Goal: Information Seeking & Learning: Learn about a topic

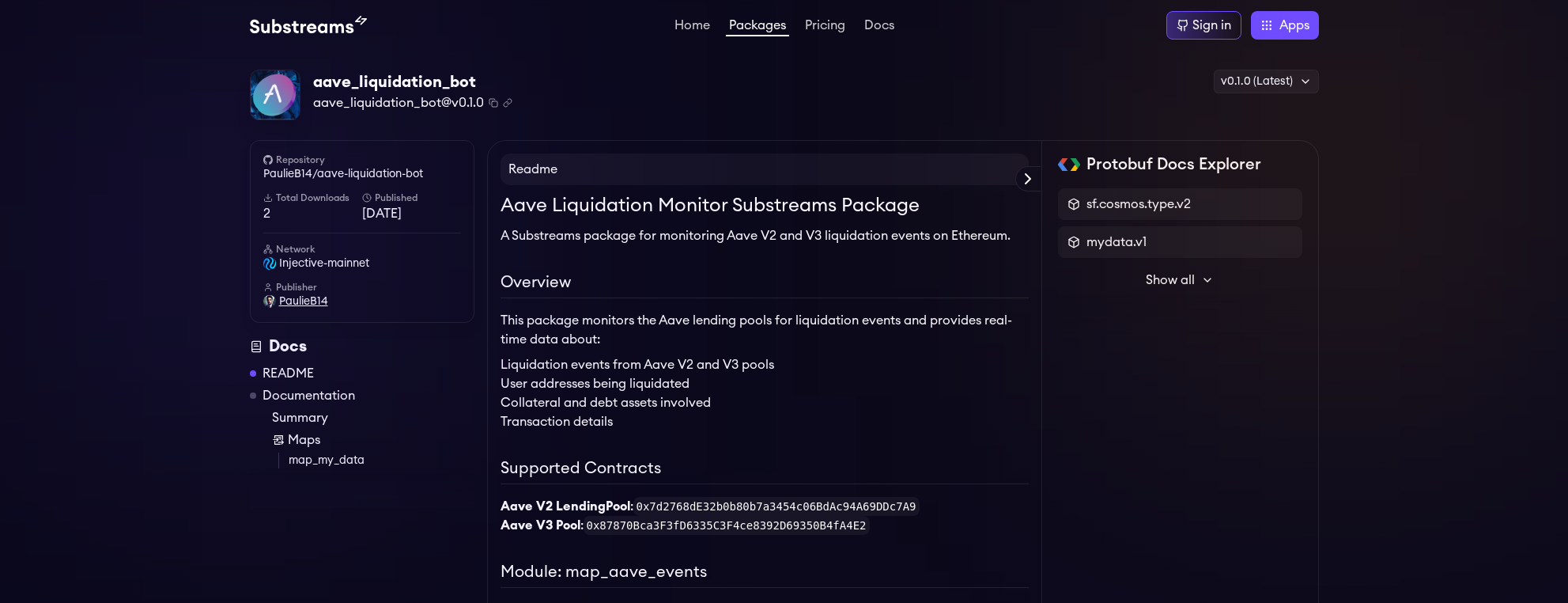
click at [315, 304] on span "PaulieB14" at bounding box center [303, 302] width 49 height 16
drag, startPoint x: 495, startPoint y: 82, endPoint x: 313, endPoint y: 84, distance: 182.0
click at [313, 84] on div "aave_liquidation_bot" at bounding box center [412, 82] width 199 height 22
copy div "aave_liquidation_bot"
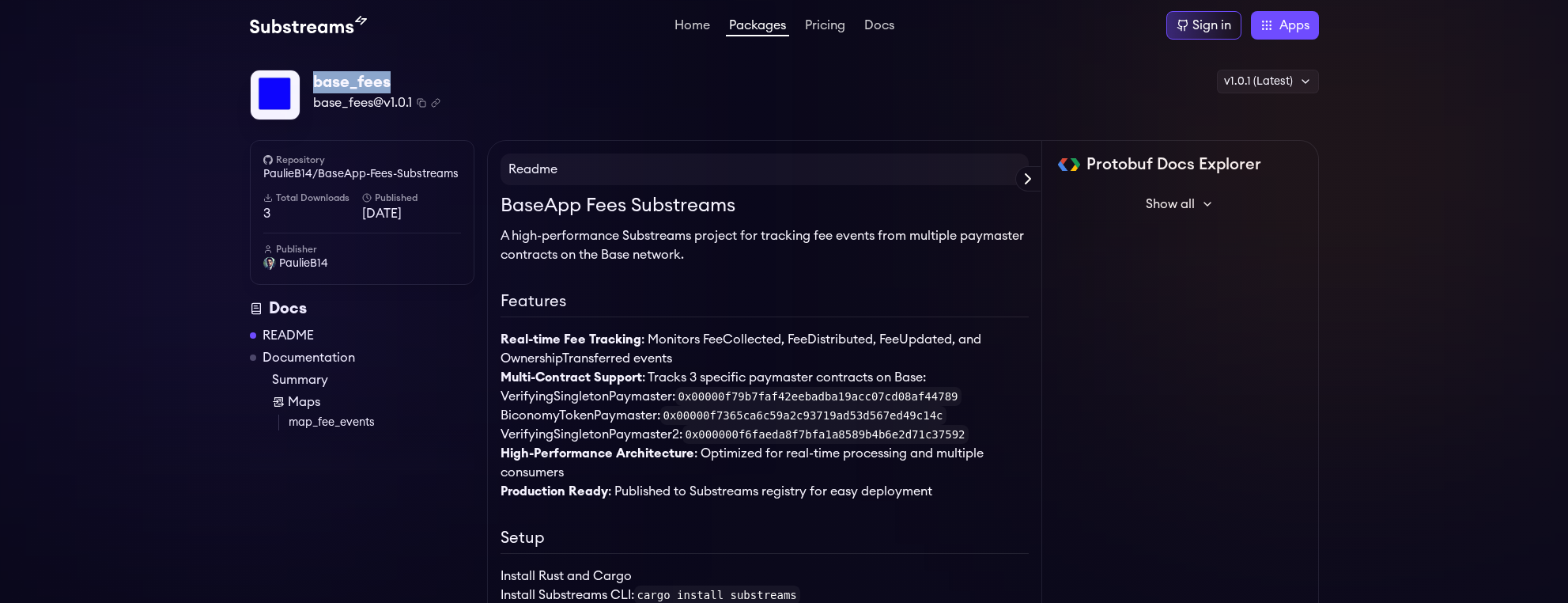
drag, startPoint x: 417, startPoint y: 86, endPoint x: 315, endPoint y: 85, distance: 102.0
click at [315, 85] on div "base_fees" at bounding box center [377, 82] width 128 height 22
copy div "base_fees"
